Goal: Obtain resource: Download file/media

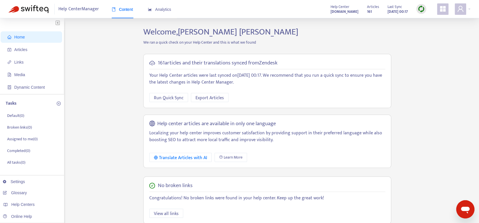
click at [29, 39] on span "Home" at bounding box center [32, 36] width 50 height 11
click at [469, 8] on div at bounding box center [463, 8] width 16 height 11
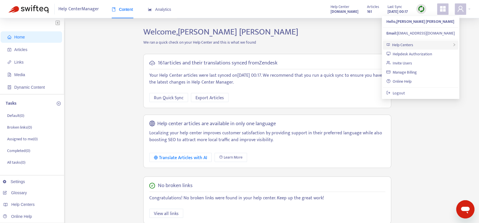
click at [400, 43] on span "Help Centers" at bounding box center [402, 45] width 21 height 7
click at [358, 52] on link "[DOMAIN_NAME]" at bounding box center [344, 55] width 35 height 7
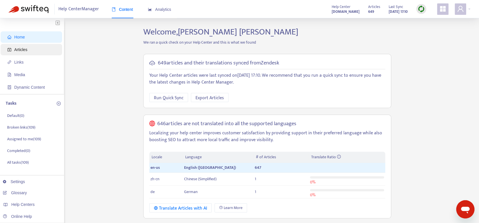
click at [15, 49] on span "Articles" at bounding box center [20, 49] width 13 height 5
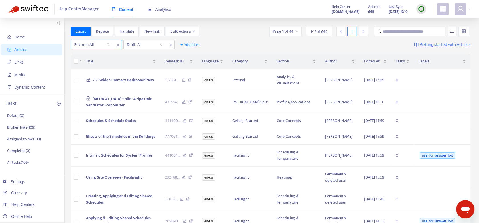
click at [101, 44] on div at bounding box center [89, 44] width 34 height 7
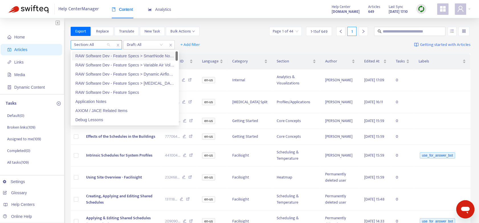
click at [102, 47] on div at bounding box center [89, 44] width 34 height 7
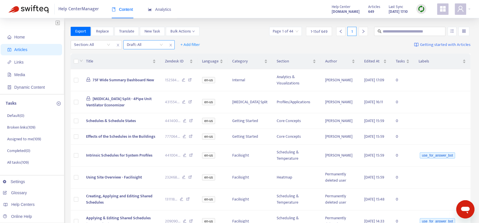
click at [141, 42] on input "search" at bounding box center [145, 44] width 36 height 9
click at [258, 42] on div "Section: All Draft: All + Add filter Getting started with Articles" at bounding box center [271, 44] width 400 height 13
click at [401, 30] on input "text" at bounding box center [410, 31] width 55 height 6
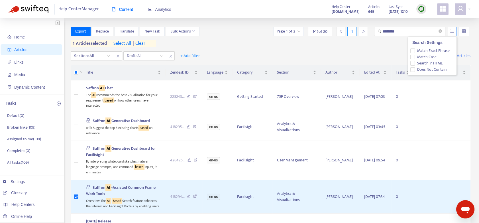
click at [454, 31] on button "button" at bounding box center [451, 31] width 9 height 9
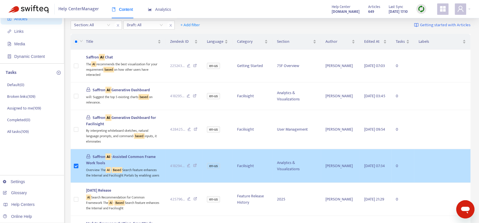
scroll to position [32, 0]
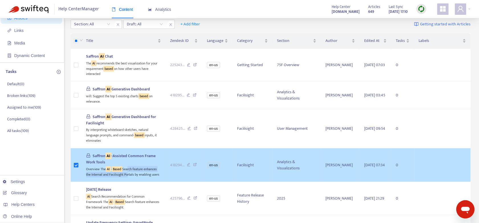
click at [128, 171] on div "Overview The AI - Based Search feature enhances the Internal and Facilisight Po…" at bounding box center [123, 171] width 75 height 12
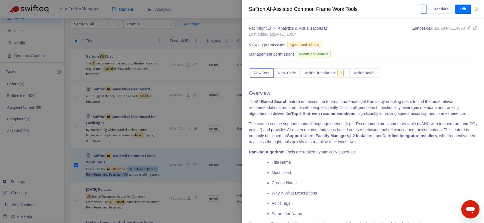
click at [422, 10] on icon "more" at bounding box center [424, 9] width 4 height 4
click at [432, 40] on span "Export" at bounding box center [430, 38] width 11 height 7
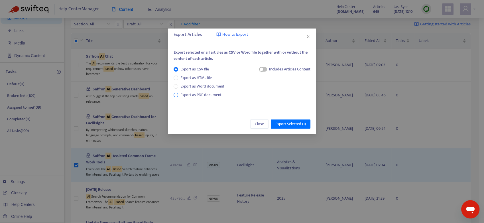
click at [198, 94] on span "Export as PDF document" at bounding box center [200, 94] width 41 height 7
click at [292, 125] on span "Export Selected ( 1 )" at bounding box center [290, 124] width 30 height 6
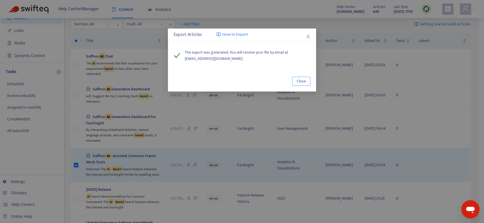
click at [303, 80] on span "Close" at bounding box center [301, 81] width 9 height 6
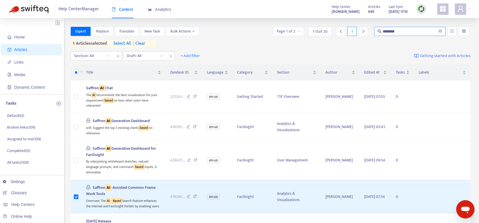
click at [397, 30] on input "********" at bounding box center [410, 31] width 55 height 6
click at [398, 30] on input "********" at bounding box center [410, 31] width 55 height 6
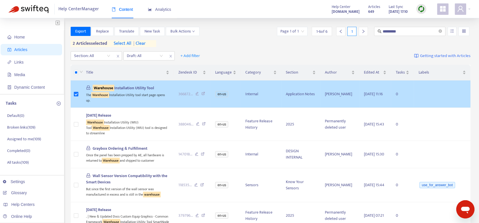
click at [121, 99] on div "The Warehouse Installation Utility tool start page opens up." at bounding box center [127, 97] width 83 height 12
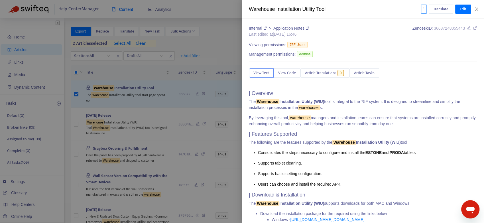
click at [423, 7] on icon "more" at bounding box center [424, 9] width 4 height 4
click at [432, 40] on span "Export" at bounding box center [430, 38] width 11 height 7
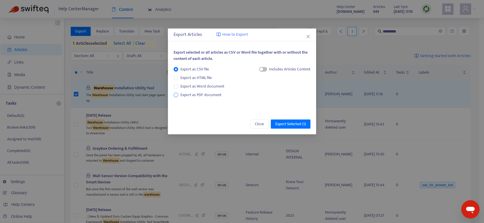
click at [193, 94] on span "Export as PDF document" at bounding box center [200, 94] width 41 height 7
click at [295, 122] on span "Export Selected ( 1 )" at bounding box center [290, 124] width 30 height 6
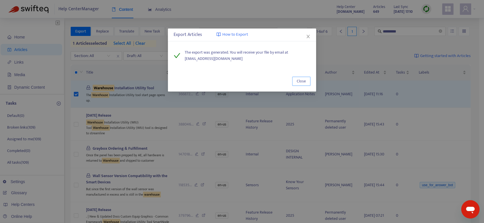
click at [303, 79] on span "Close" at bounding box center [301, 81] width 9 height 6
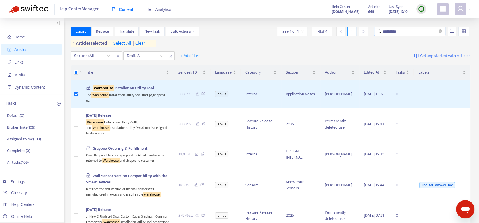
click at [397, 30] on input "*********" at bounding box center [410, 31] width 55 height 6
click at [411, 30] on input "*********" at bounding box center [410, 31] width 55 height 6
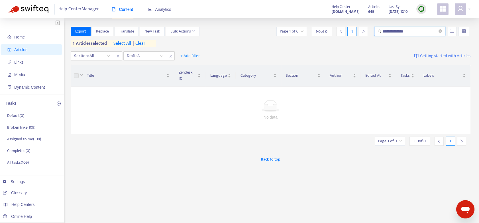
drag, startPoint x: 390, startPoint y: 31, endPoint x: 378, endPoint y: 29, distance: 12.1
click at [378, 29] on span "**********" at bounding box center [409, 31] width 71 height 9
click at [401, 30] on input "**********" at bounding box center [410, 31] width 55 height 6
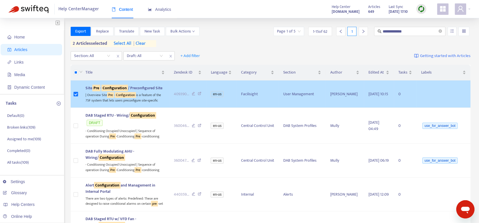
click at [201, 94] on td "409390 ..." at bounding box center [187, 93] width 37 height 27
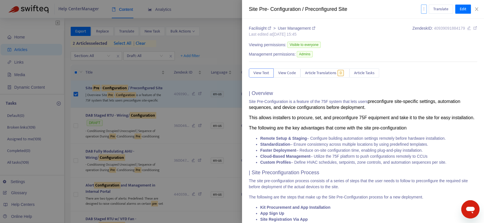
click at [423, 9] on icon "more" at bounding box center [423, 8] width 1 height 3
click at [433, 38] on span "Export" at bounding box center [430, 38] width 11 height 7
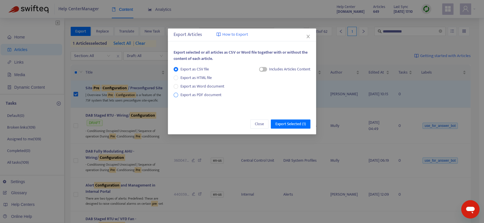
click at [194, 95] on span "Export as PDF document" at bounding box center [200, 94] width 41 height 7
click at [290, 124] on span "Export Selected ( 1 )" at bounding box center [290, 124] width 30 height 6
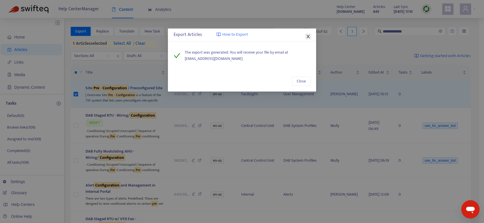
click at [308, 38] on icon "close" at bounding box center [308, 36] width 5 height 5
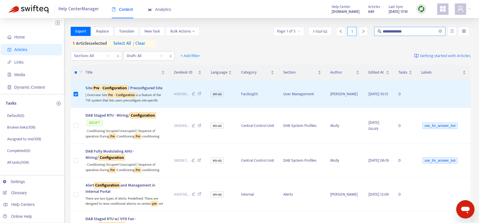
click at [407, 29] on input "**********" at bounding box center [410, 31] width 55 height 6
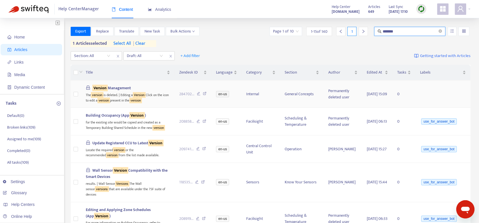
click at [142, 93] on sqkw "Version" at bounding box center [139, 95] width 13 height 6
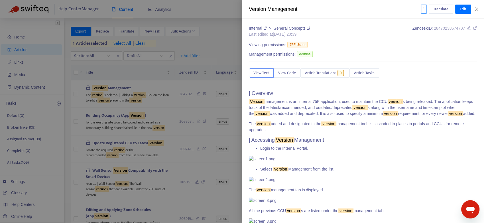
click at [424, 8] on icon "more" at bounding box center [424, 9] width 4 height 4
click at [431, 38] on span "Export" at bounding box center [430, 38] width 11 height 7
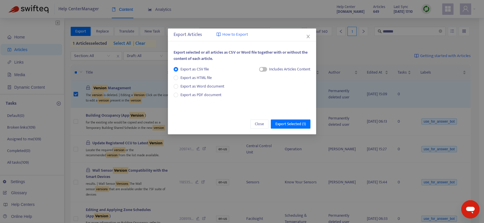
drag, startPoint x: 199, startPoint y: 94, endPoint x: 212, endPoint y: 104, distance: 16.2
click at [199, 94] on span "Export as PDF document" at bounding box center [200, 94] width 41 height 7
click at [293, 123] on span "Export Selected ( 1 )" at bounding box center [290, 124] width 30 height 6
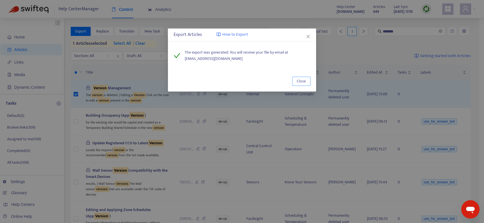
click at [300, 82] on span "Close" at bounding box center [301, 81] width 9 height 6
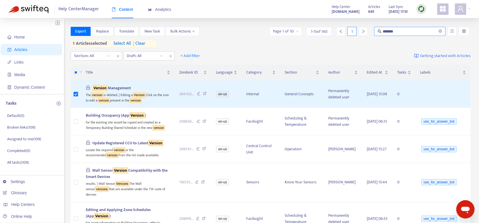
click at [399, 31] on input "*******" at bounding box center [410, 31] width 55 height 6
click at [398, 32] on input "*******" at bounding box center [410, 31] width 55 height 6
type input "*"
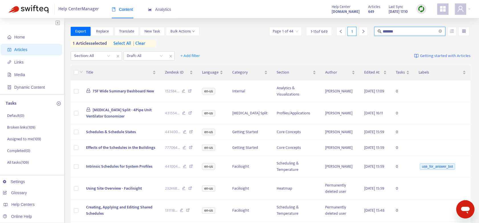
type input "*******"
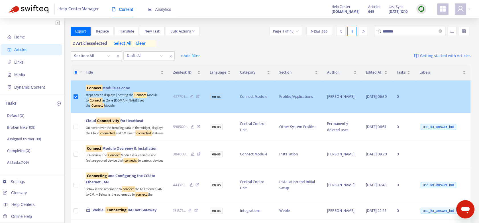
click at [253, 98] on td "Connect Module" at bounding box center [254, 96] width 39 height 33
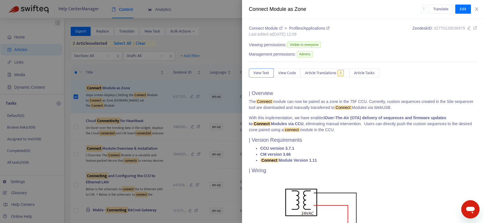
click at [113, 93] on div at bounding box center [242, 111] width 484 height 223
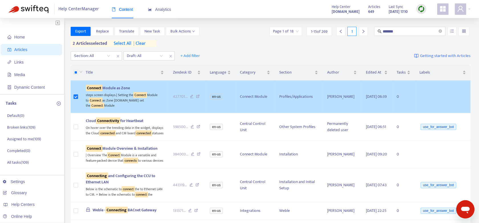
click at [115, 93] on div "steps screen displays.| Setting the Connect Module to Connect as Zone [DOMAIN_N…" at bounding box center [125, 99] width 78 height 17
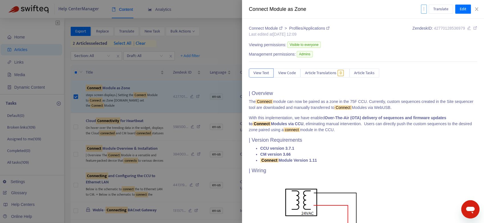
click at [426, 9] on button "button" at bounding box center [424, 9] width 6 height 9
click at [432, 39] on span "Export" at bounding box center [430, 38] width 11 height 7
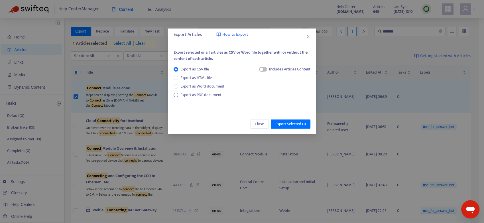
click at [207, 95] on span "Export as PDF document" at bounding box center [200, 94] width 41 height 7
click at [290, 124] on span "Export Selected ( 1 )" at bounding box center [290, 124] width 30 height 6
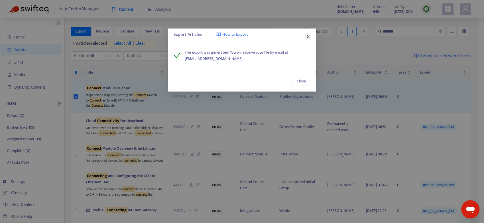
click at [308, 37] on icon "close" at bounding box center [307, 36] width 3 height 3
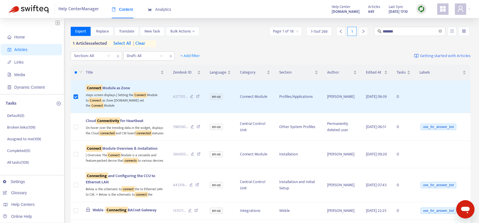
click at [259, 51] on div "Section: All Draft: All + Add filter Getting started with Articles" at bounding box center [271, 55] width 400 height 13
